Goal: Find specific page/section: Find specific page/section

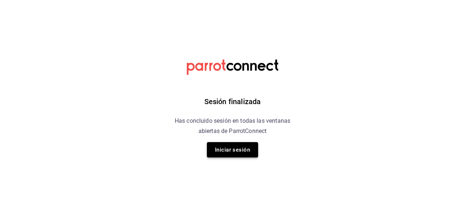
click at [229, 153] on button "Iniciar sesión" at bounding box center [232, 149] width 51 height 15
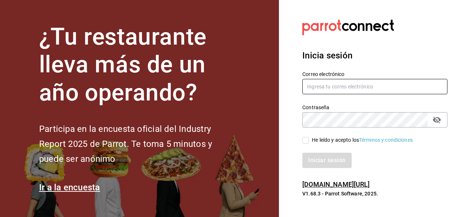
type input "raul.valenzuela@grupocosteno.com"
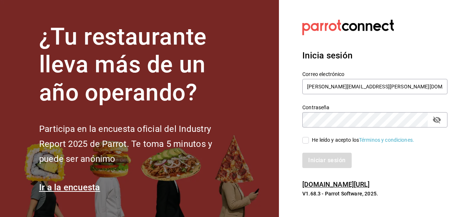
click at [307, 142] on input "He leído y acepto los Términos y condiciones." at bounding box center [305, 140] width 7 height 7
checkbox input "true"
click at [315, 156] on button "Iniciar sesión" at bounding box center [327, 160] width 50 height 15
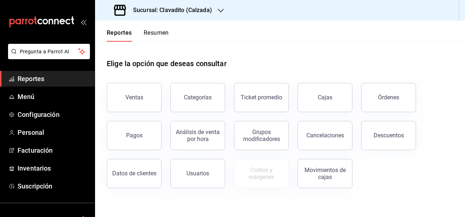
drag, startPoint x: 188, startPoint y: 100, endPoint x: 221, endPoint y: 8, distance: 98.0
click at [221, 8] on div "Sucursal: Clavadito (Calzada) Reportes Resumen Elige la opción que deseas consu…" at bounding box center [280, 108] width 370 height 217
click at [221, 8] on icon "button" at bounding box center [221, 11] width 6 height 6
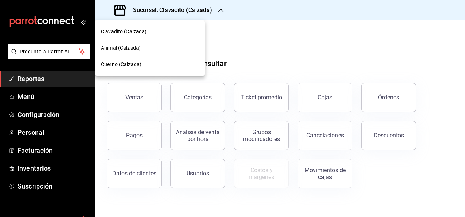
click at [116, 64] on span "Cuerno (Calzada)" at bounding box center [121, 65] width 41 height 8
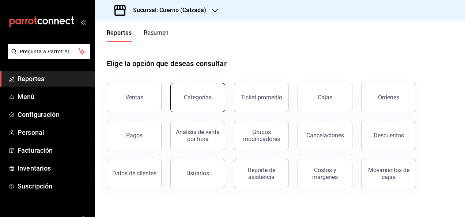
click at [203, 92] on button "Categorías" at bounding box center [197, 97] width 55 height 29
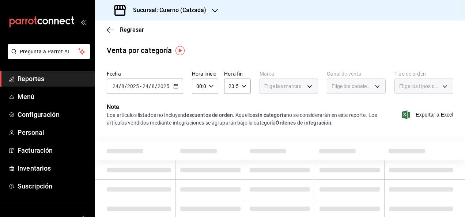
click at [307, 86] on div "Elige las marcas" at bounding box center [289, 86] width 59 height 15
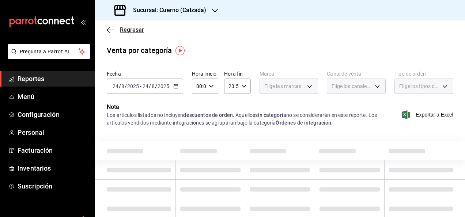
click at [117, 28] on span "Regresar" at bounding box center [125, 29] width 37 height 7
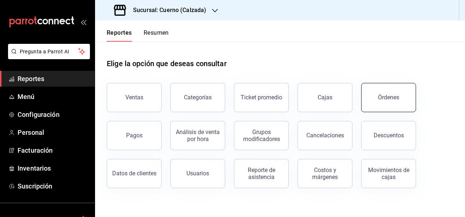
drag, startPoint x: 204, startPoint y: 133, endPoint x: 380, endPoint y: 96, distance: 179.1
click at [380, 96] on div "Ventas Categorías Ticket promedio Cajas Órdenes Pagos Análisis de venta por hor…" at bounding box center [276, 131] width 356 height 114
click at [215, 8] on icon "button" at bounding box center [215, 11] width 6 height 6
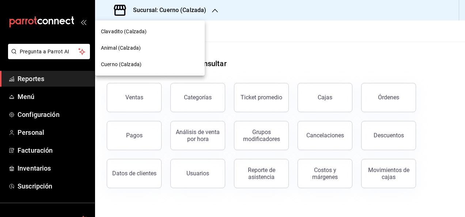
click at [215, 8] on div at bounding box center [232, 108] width 465 height 217
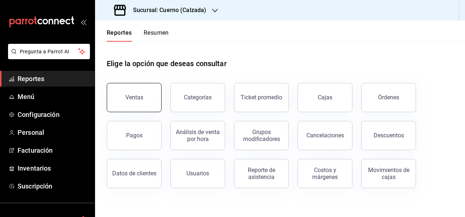
click at [138, 93] on button "Ventas" at bounding box center [134, 97] width 55 height 29
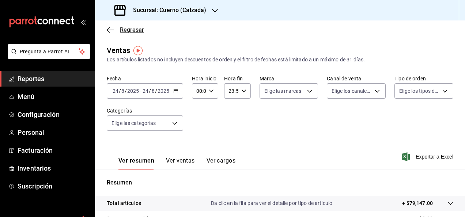
click at [109, 30] on icon "button" at bounding box center [110, 30] width 7 height 0
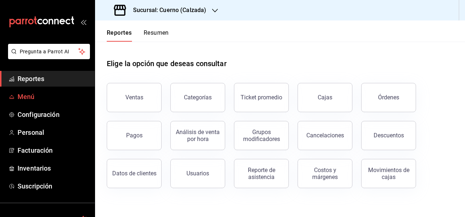
click at [28, 93] on span "Menú" at bounding box center [53, 97] width 71 height 10
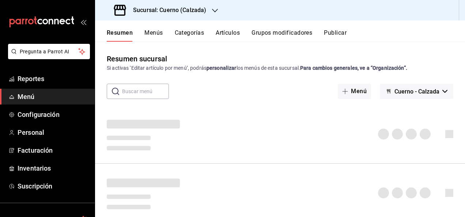
click at [132, 94] on input "text" at bounding box center [145, 91] width 47 height 15
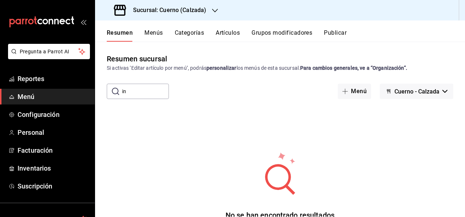
type input "i"
type input "kid"
